Goal: Task Accomplishment & Management: Manage account settings

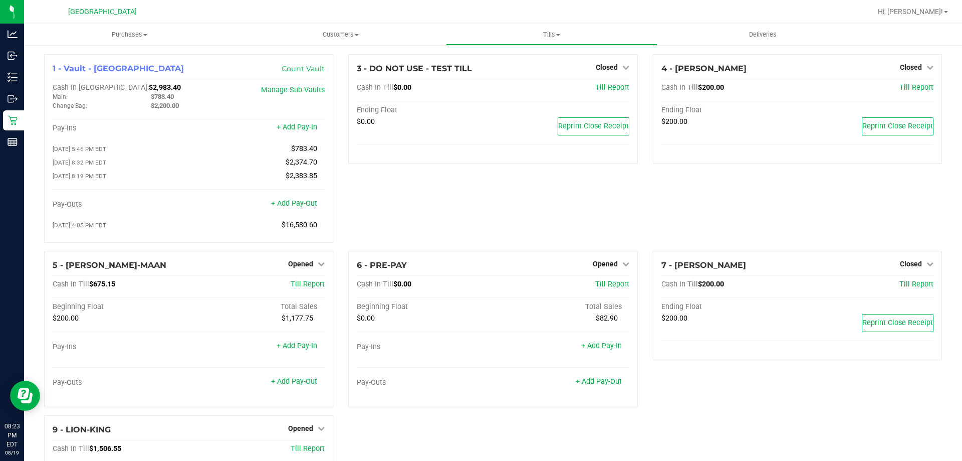
click at [561, 449] on div "1 - Vault - North Palm Beach WC Count Vault Cash In Vault: $2,983.40 Main: $783…" at bounding box center [493, 316] width 913 height 525
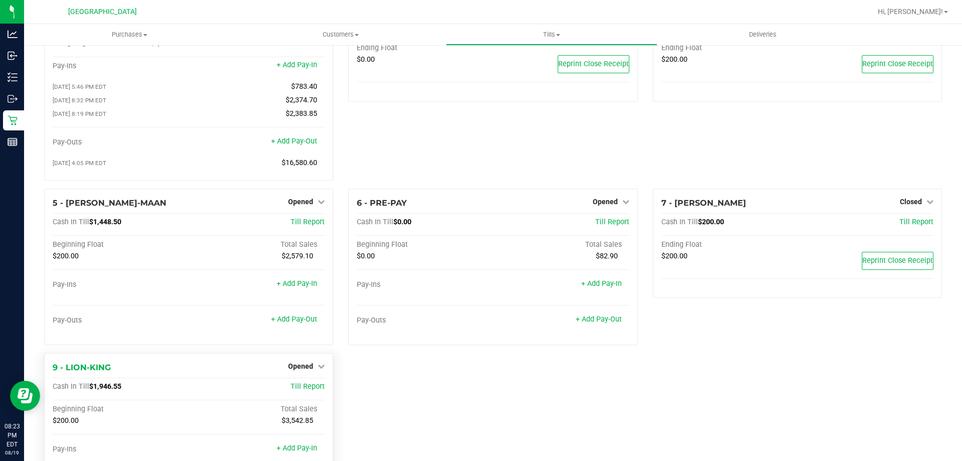
scroll to position [132, 0]
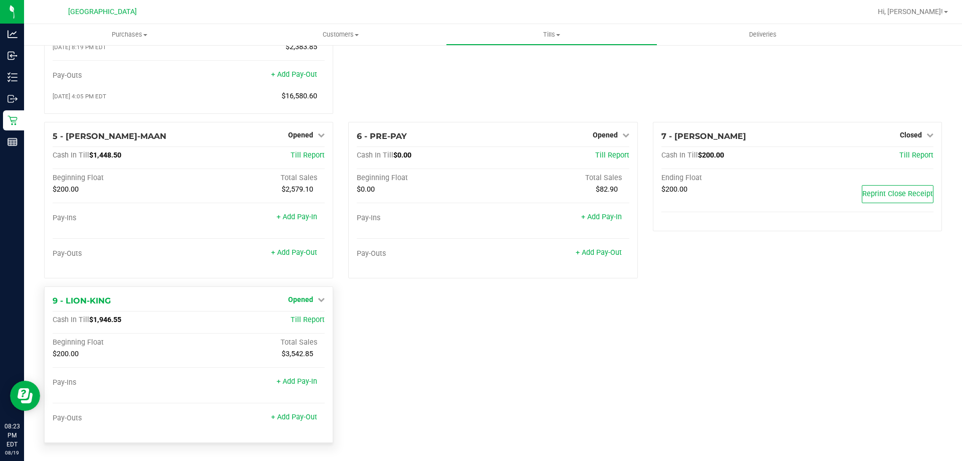
click at [299, 297] on span "Opened" at bounding box center [300, 299] width 25 height 8
click at [310, 318] on link "Close Till" at bounding box center [302, 320] width 27 height 8
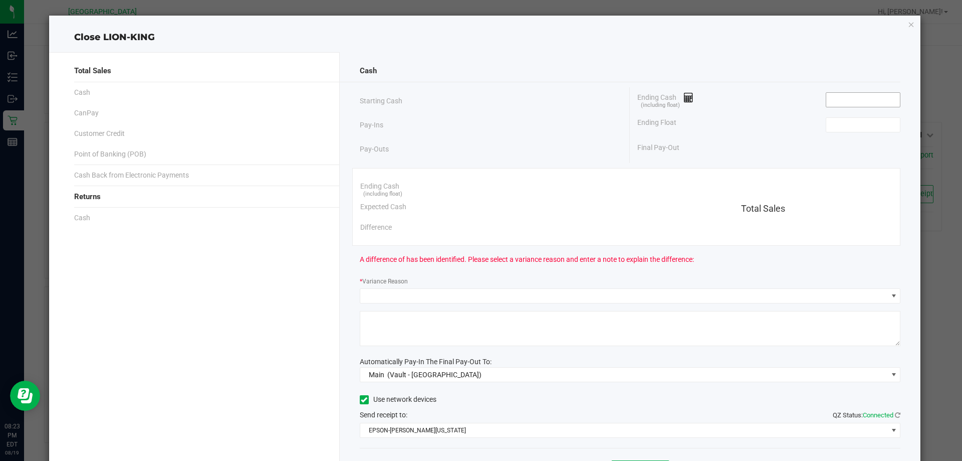
click at [842, 99] on input at bounding box center [863, 100] width 74 height 14
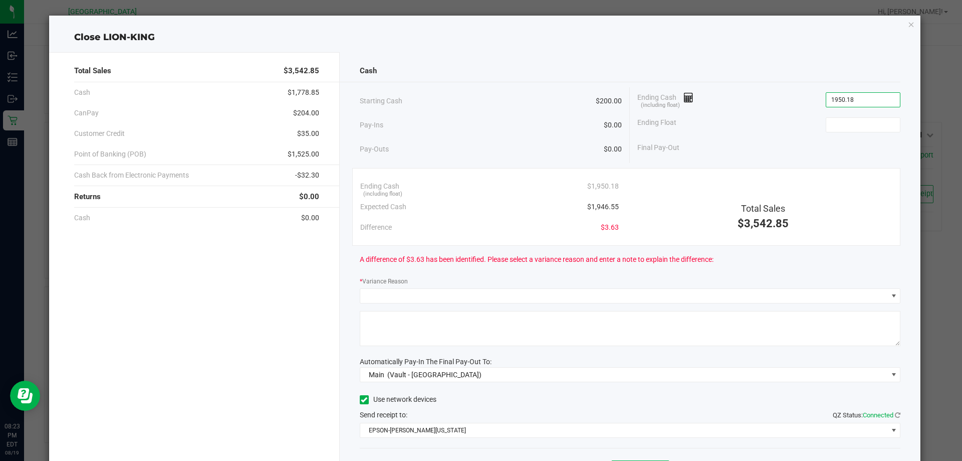
type input "$1,950.18"
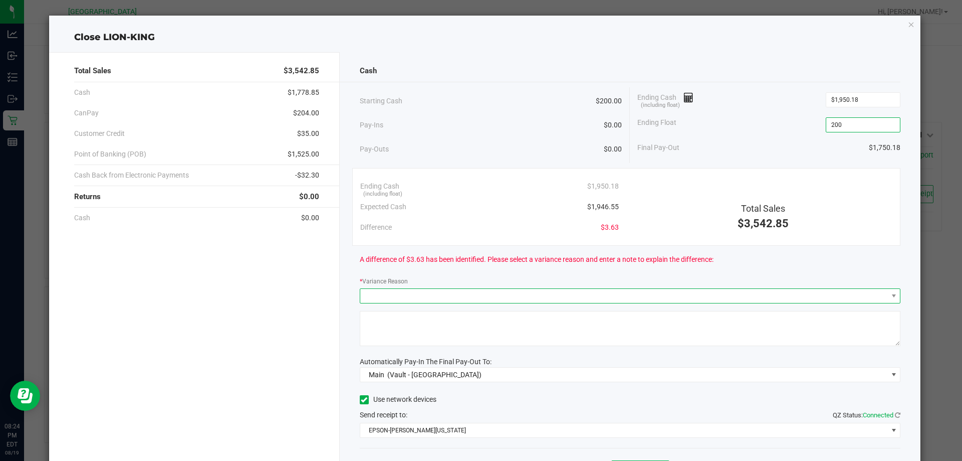
type input "$200.00"
click at [418, 300] on span at bounding box center [624, 296] width 528 height 14
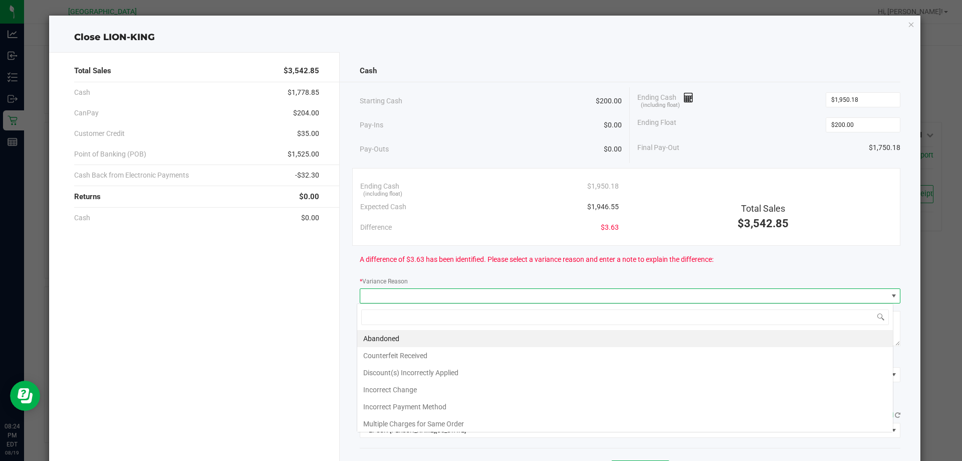
scroll to position [15, 536]
click at [406, 384] on li "Incorrect Change" at bounding box center [625, 389] width 536 height 17
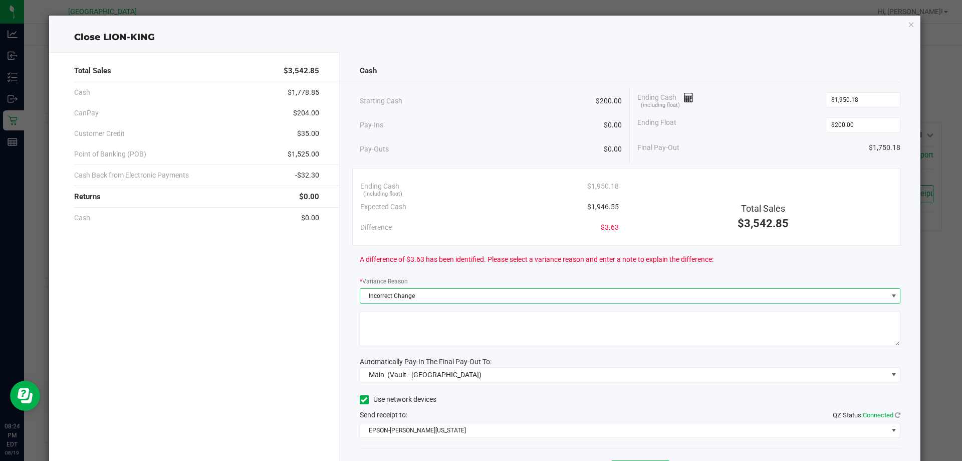
click at [431, 300] on span "Incorrect Change" at bounding box center [624, 296] width 528 height 14
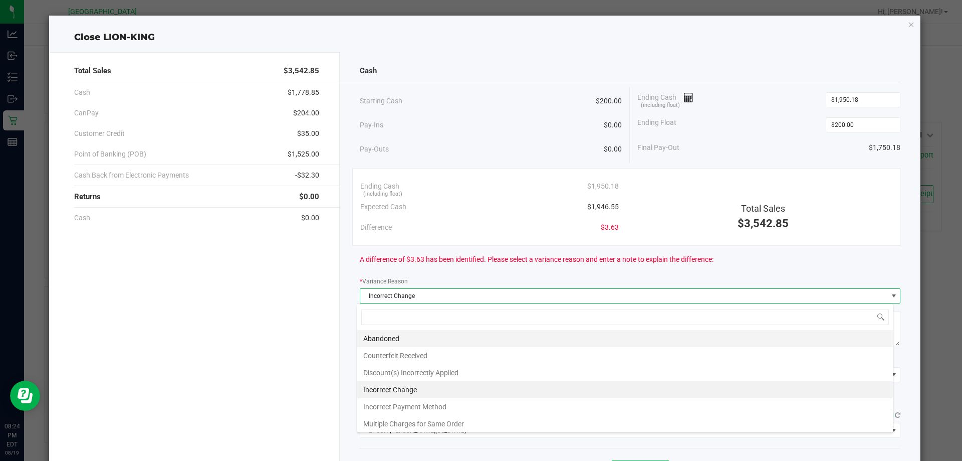
click at [415, 343] on li "Abandoned" at bounding box center [625, 338] width 536 height 17
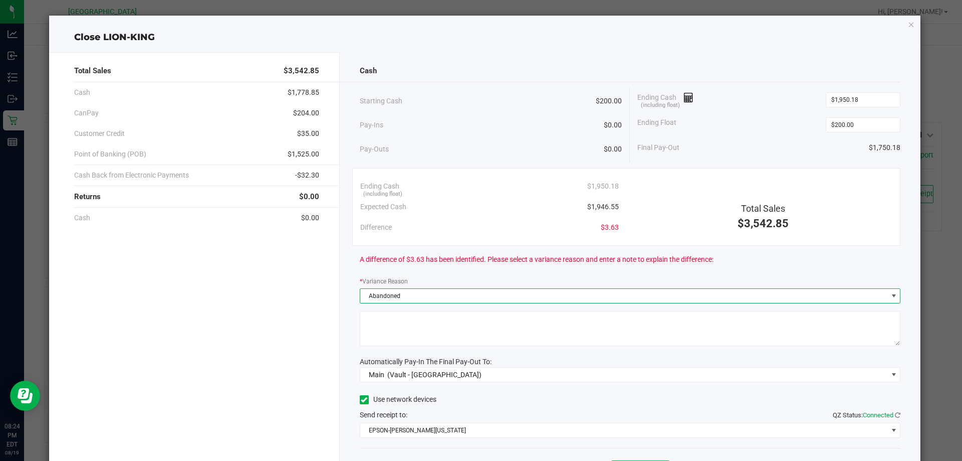
click at [422, 324] on textarea at bounding box center [630, 328] width 541 height 35
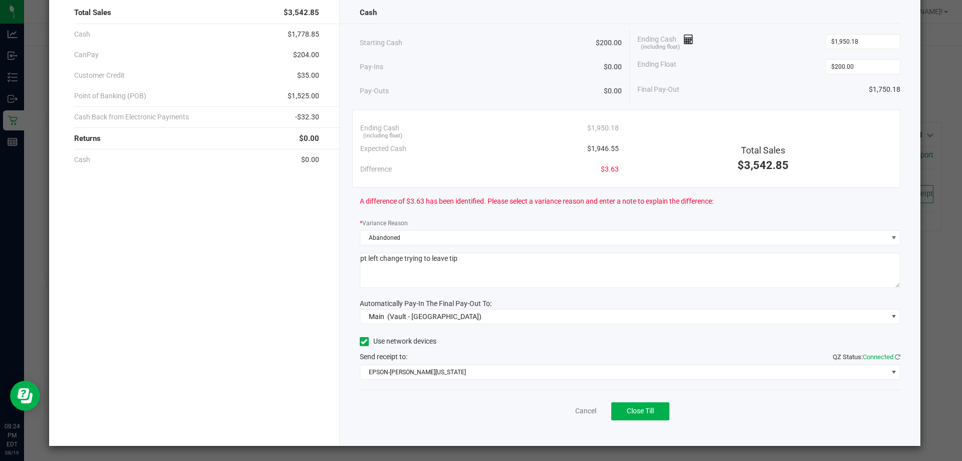
scroll to position [59, 0]
type textarea "pt left change trying to leave tip"
click at [652, 413] on button "Close Till" at bounding box center [640, 410] width 58 height 18
click at [563, 412] on link "Dismiss" at bounding box center [564, 410] width 24 height 11
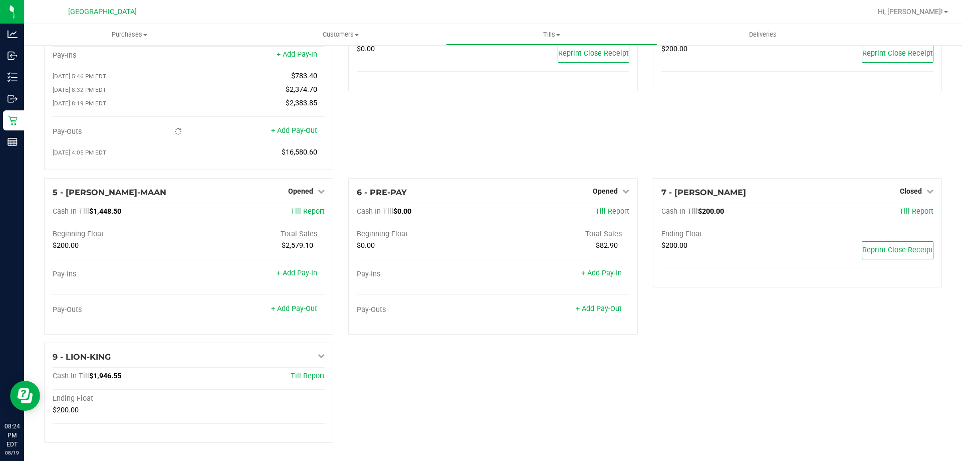
scroll to position [85, 0]
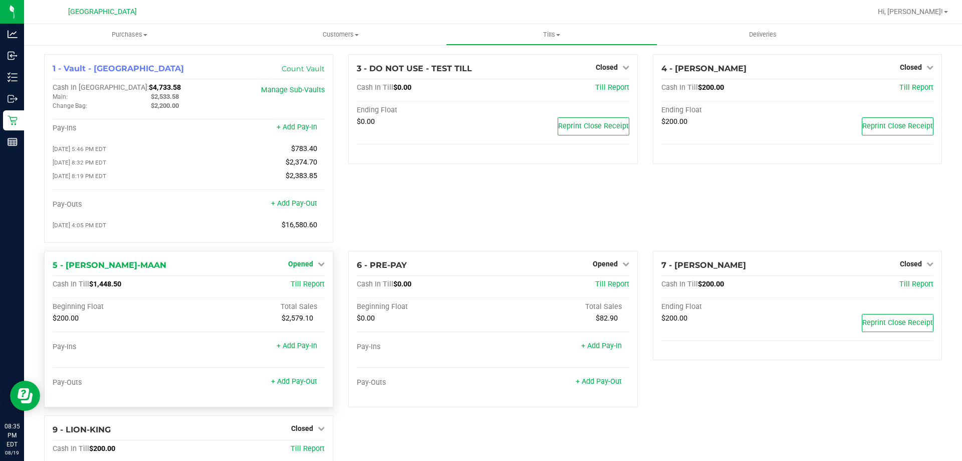
click at [298, 265] on span "Opened" at bounding box center [300, 264] width 25 height 8
click at [304, 286] on link "Close Till" at bounding box center [302, 284] width 27 height 8
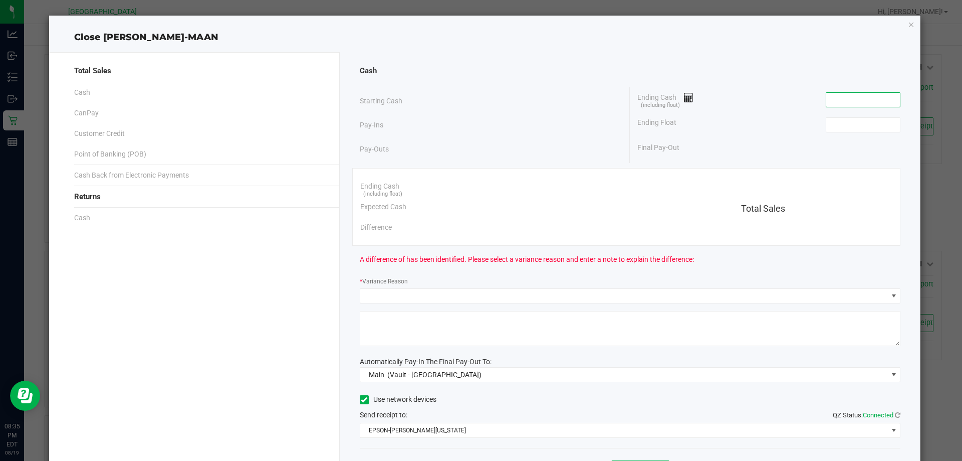
click at [837, 100] on input at bounding box center [863, 100] width 74 height 14
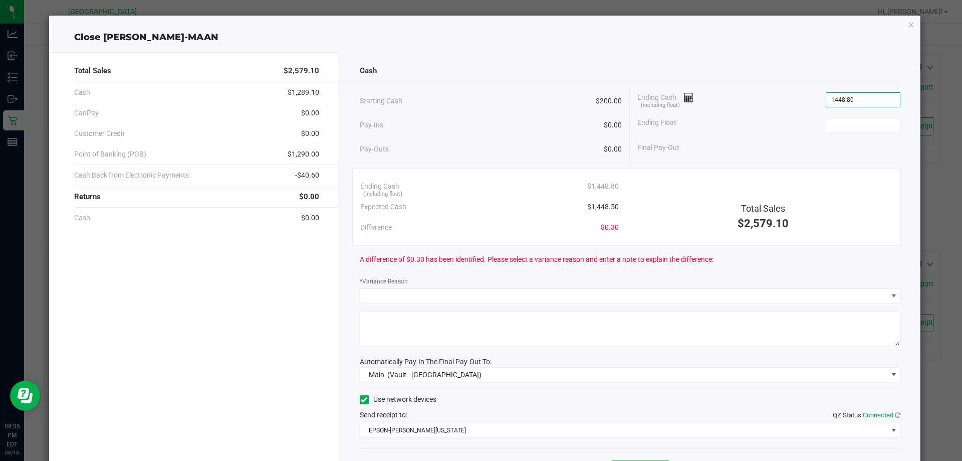
type input "$1,448.80"
drag, startPoint x: 842, startPoint y: 116, endPoint x: 837, endPoint y: 125, distance: 9.9
click at [840, 122] on div "Ending Float" at bounding box center [769, 124] width 263 height 25
click at [837, 125] on input at bounding box center [863, 125] width 74 height 14
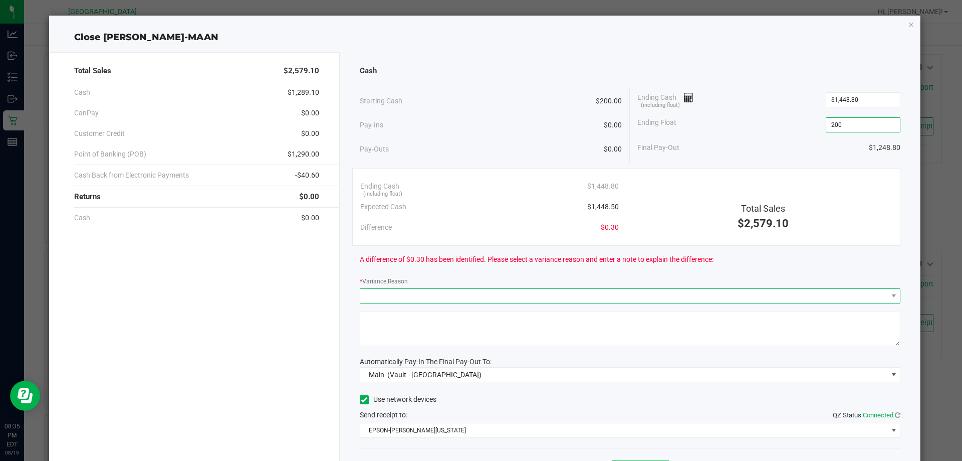
type input "$200.00"
click at [417, 294] on span at bounding box center [624, 296] width 528 height 14
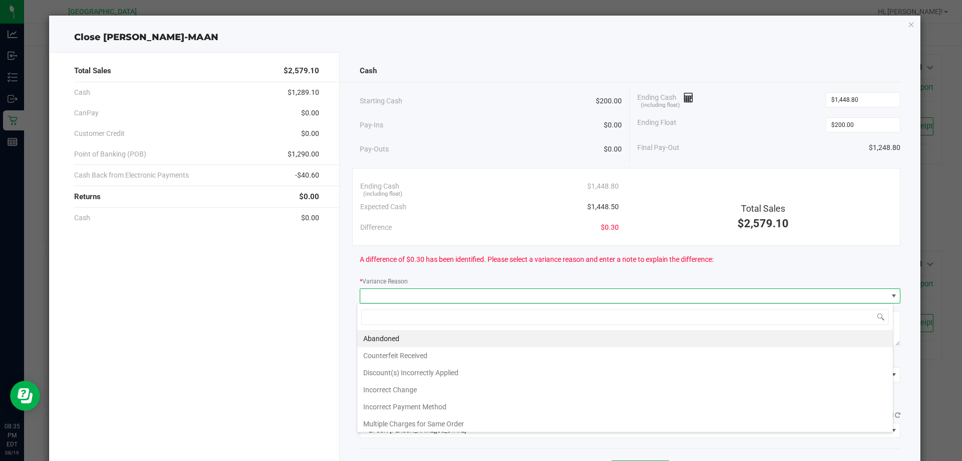
scroll to position [15, 536]
click at [390, 390] on li "Incorrect Change" at bounding box center [625, 389] width 536 height 17
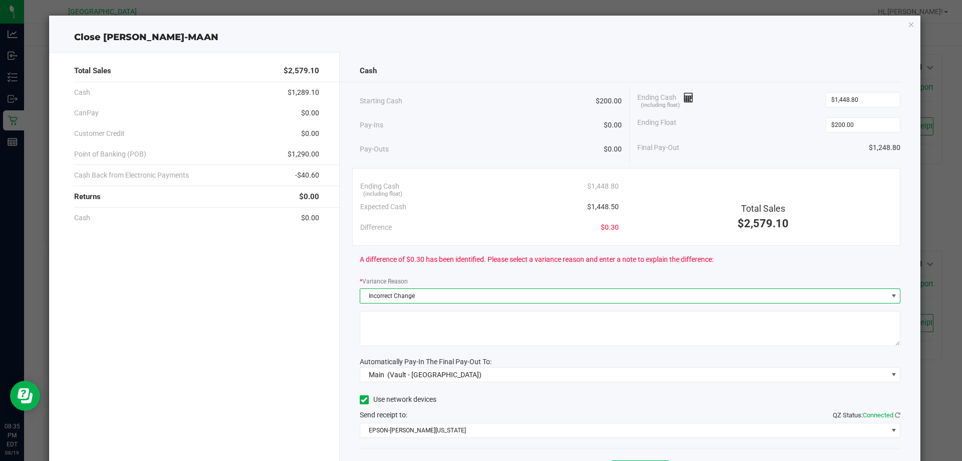
click at [398, 323] on textarea at bounding box center [630, 328] width 541 height 35
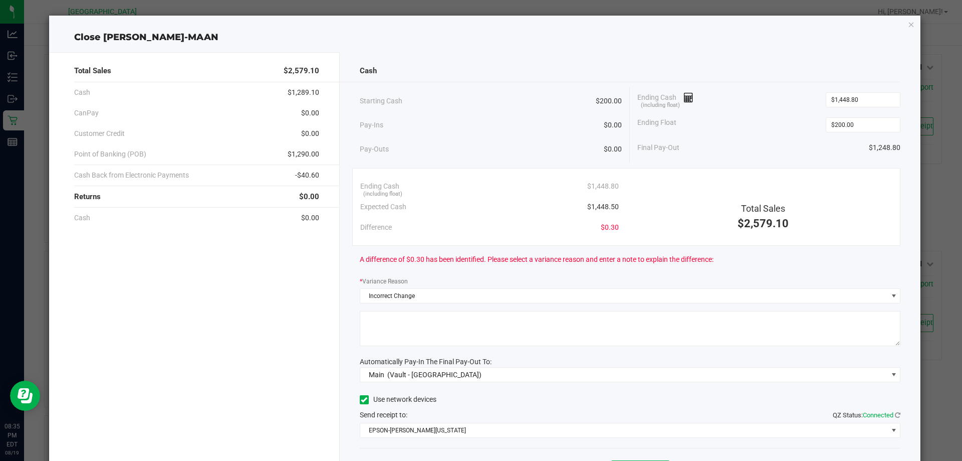
click at [387, 281] on label "* Variance Reason" at bounding box center [384, 281] width 48 height 9
click at [376, 317] on textarea at bounding box center [630, 328] width 541 height 35
click at [424, 329] on textarea at bounding box center [630, 328] width 541 height 35
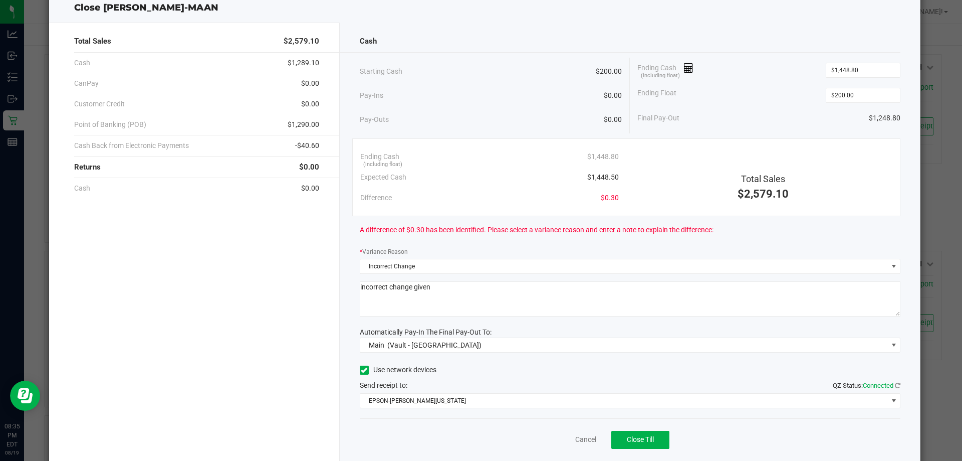
scroll to position [59, 0]
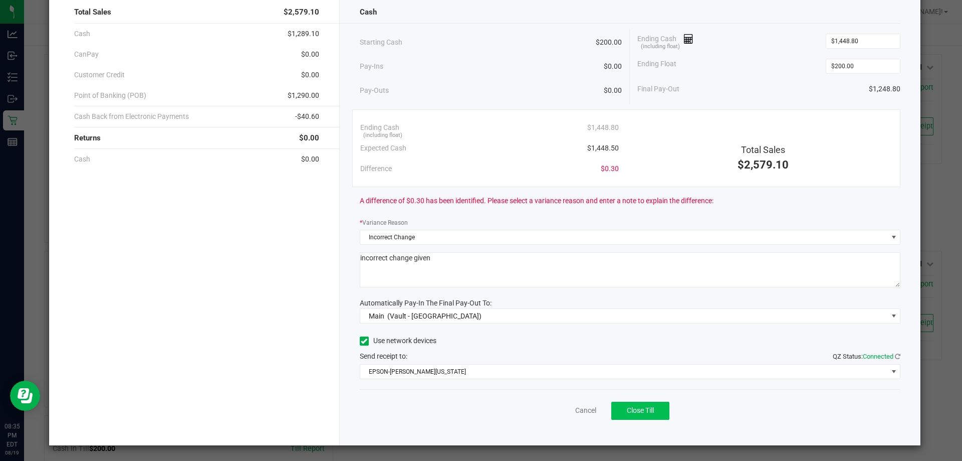
type textarea "incorrect change given"
click at [628, 407] on span "Close Till" at bounding box center [640, 410] width 27 height 8
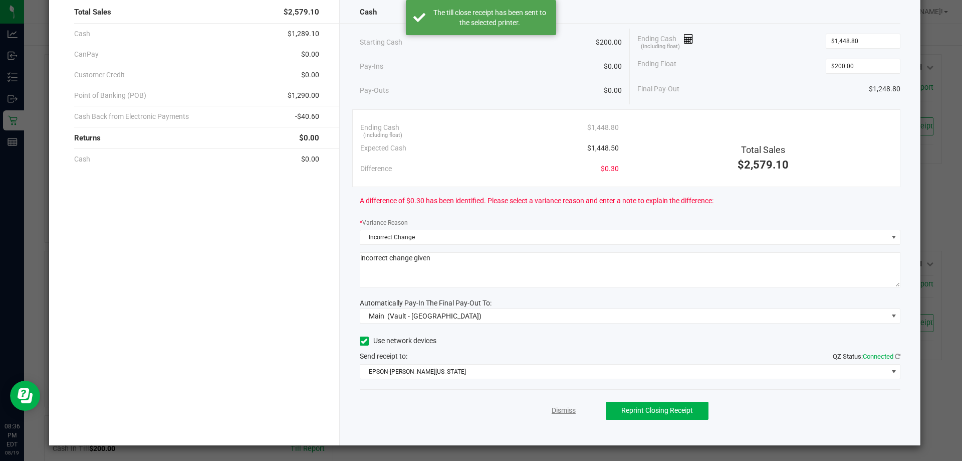
click at [557, 411] on link "Dismiss" at bounding box center [564, 410] width 24 height 11
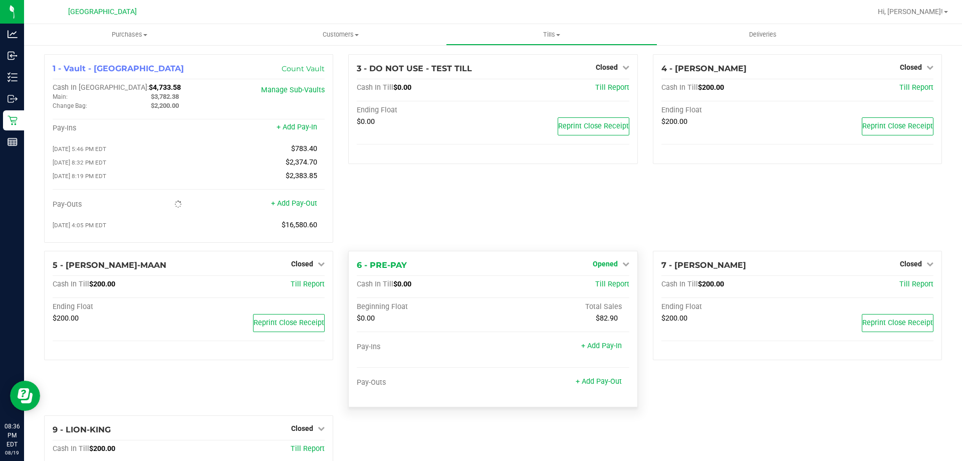
click at [611, 266] on span "Opened" at bounding box center [605, 264] width 25 height 8
click at [598, 291] on div "Close Till" at bounding box center [606, 284] width 74 height 13
click at [598, 288] on link "Close Till" at bounding box center [606, 284] width 27 height 8
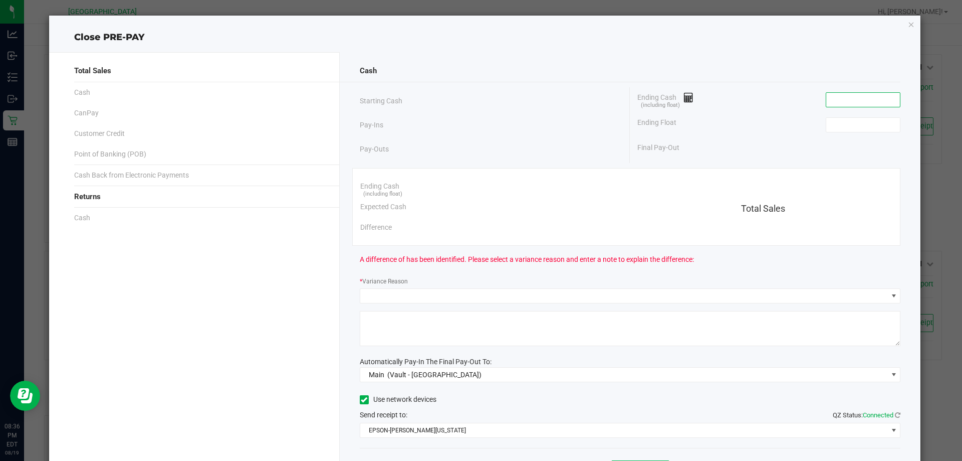
click at [847, 99] on input at bounding box center [863, 100] width 74 height 14
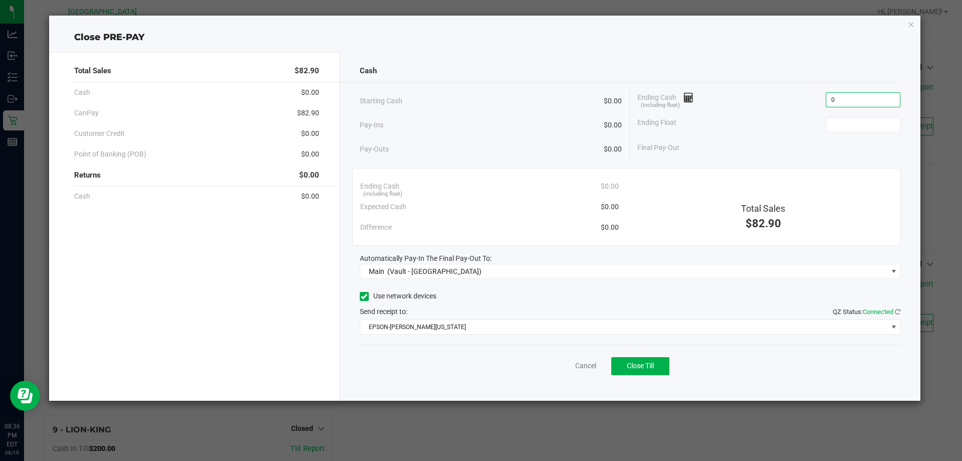
type input "$0.00"
click at [833, 137] on div "Final Pay-Out" at bounding box center [769, 147] width 263 height 21
click at [849, 125] on input at bounding box center [863, 125] width 74 height 14
type input "$0.00"
click at [639, 360] on button "Close Till" at bounding box center [640, 366] width 58 height 18
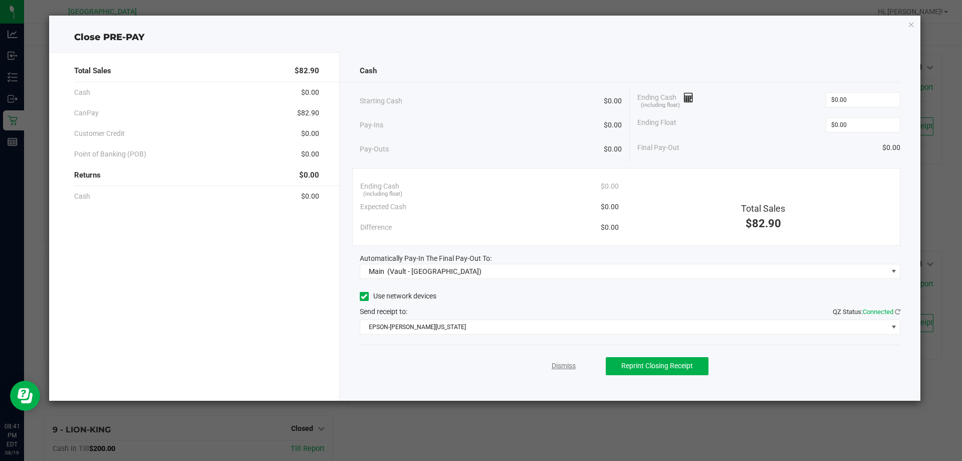
click at [565, 366] on link "Dismiss" at bounding box center [564, 365] width 24 height 11
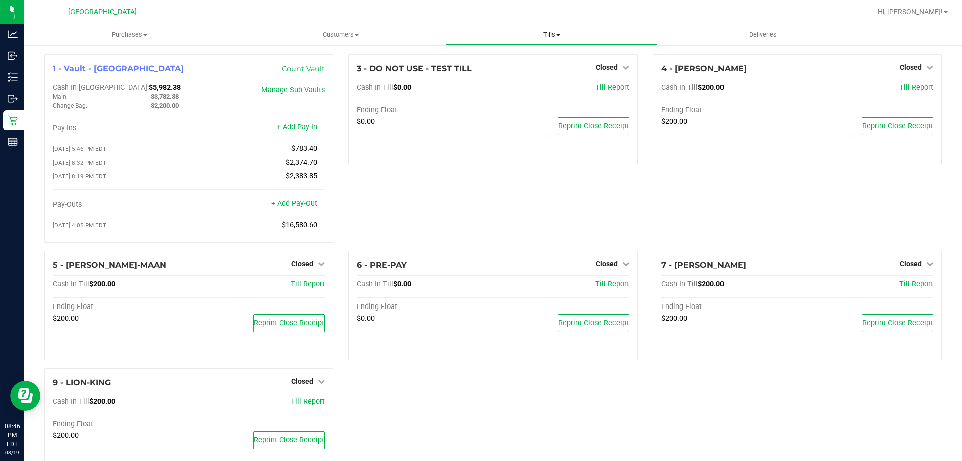
click at [555, 36] on span "Tills" at bounding box center [552, 34] width 210 height 9
click at [504, 75] on span "Reconcile e-payments" at bounding box center [496, 72] width 100 height 9
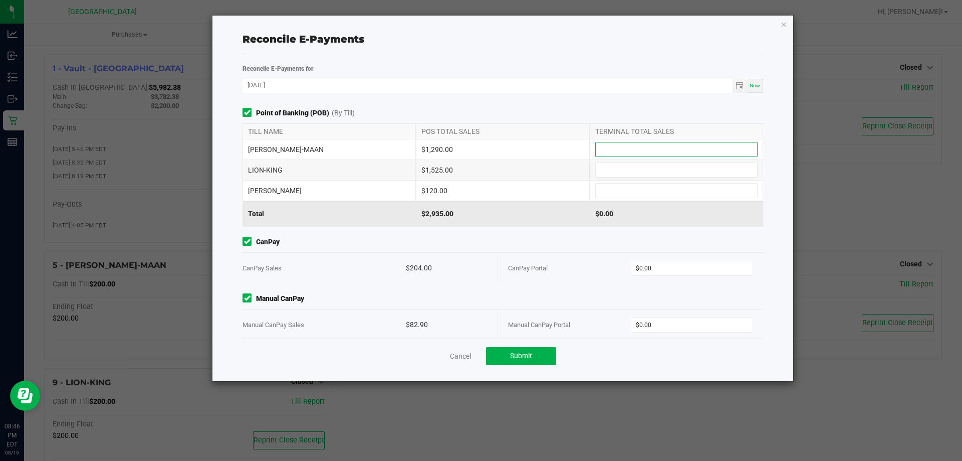
click at [622, 154] on input at bounding box center [676, 149] width 161 height 14
type input "$1,290.00"
type input "$1,525.00"
type input "$120.00"
type input "$204.00"
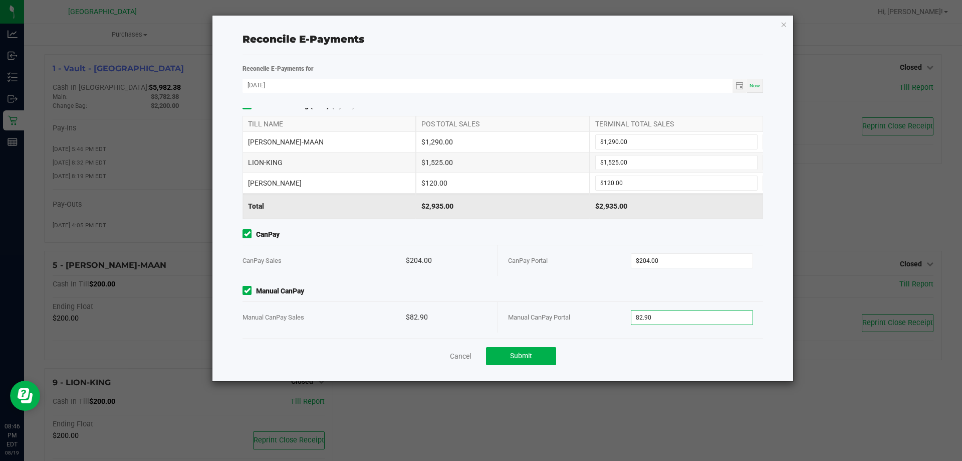
scroll to position [11, 0]
type input "$82.90"
click at [505, 356] on button "Submit" at bounding box center [521, 356] width 70 height 18
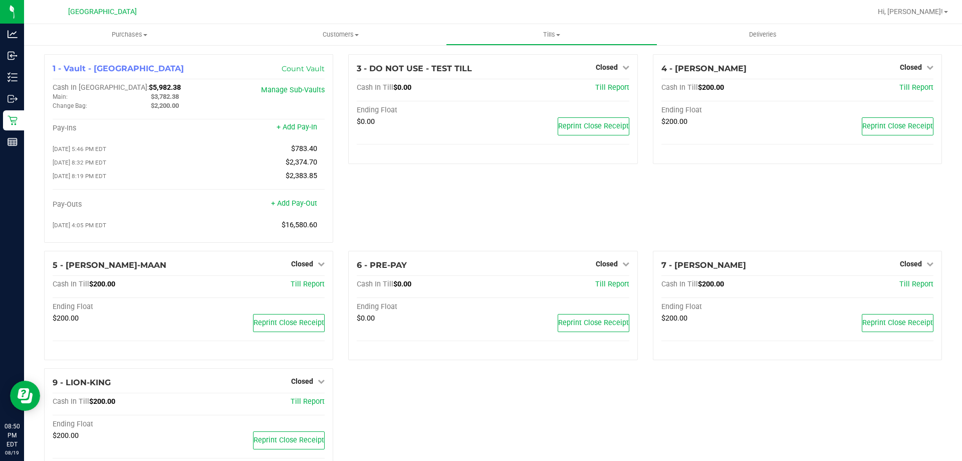
click at [350, 181] on div "3 - DO NOT USE - TEST TILL Closed Open Till Cash In Till $0.00 Till Report Endi…" at bounding box center [493, 152] width 304 height 196
click at [350, 182] on div "3 - DO NOT USE - TEST TILL Closed Open Till Cash In Till $0.00 Till Report Endi…" at bounding box center [493, 152] width 304 height 196
